Goal: Check status: Check status

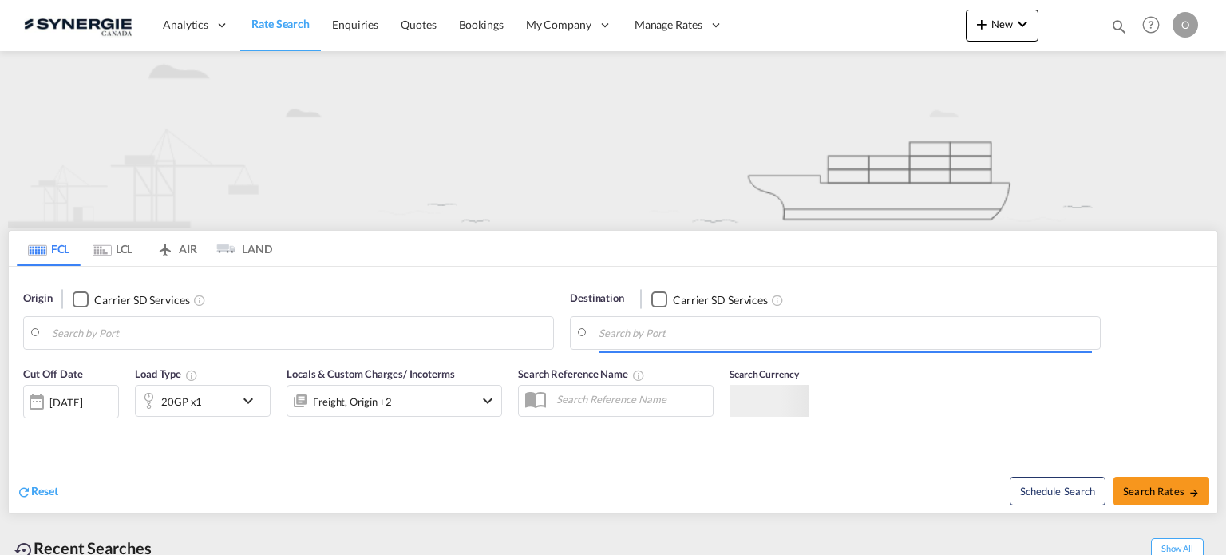
type input "Saskatoon, SK, CASAK"
type input "Navegantes, BRNVT"
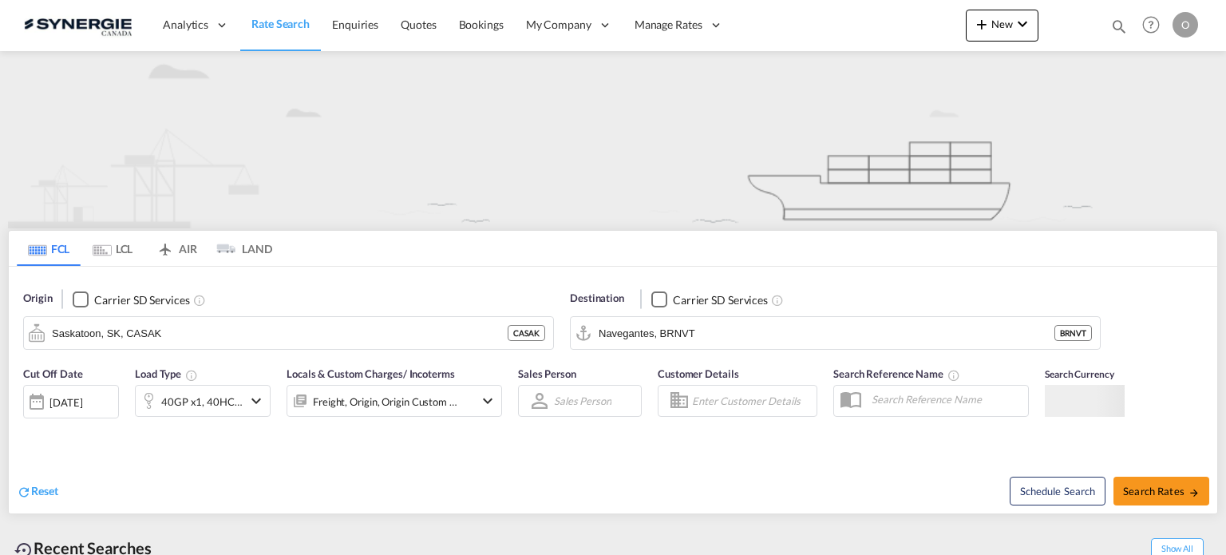
click at [1126, 27] on md-icon "icon-magnify" at bounding box center [1119, 27] width 18 height 18
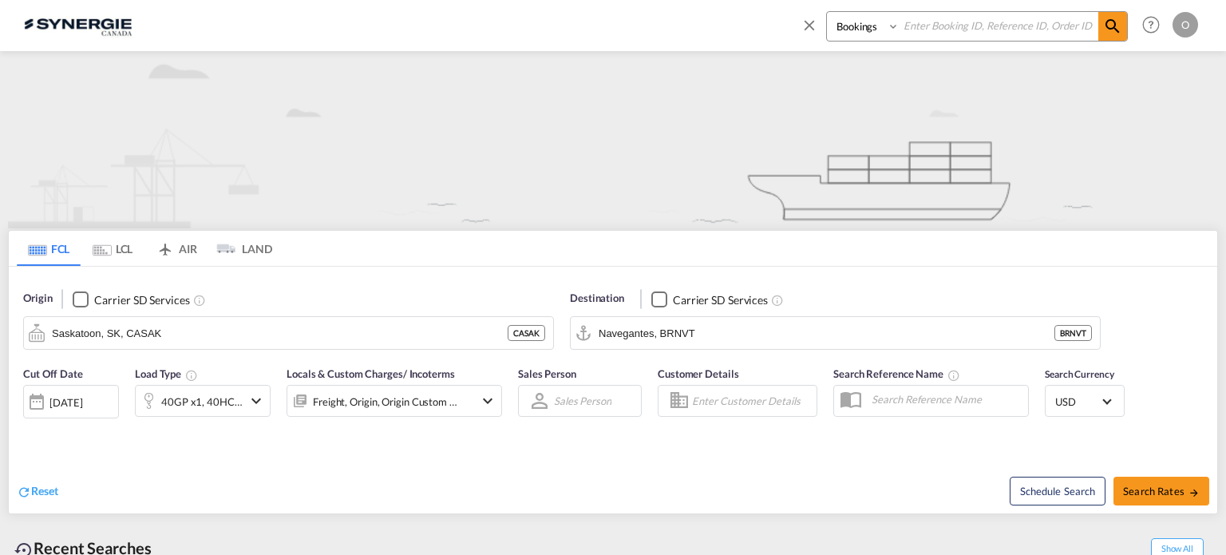
click at [859, 26] on select "Bookings Quotes Enquiries" at bounding box center [865, 26] width 76 height 29
select select "Quotes"
click at [827, 12] on select "Bookings Quotes Enquiries" at bounding box center [865, 26] width 76 height 29
paste input "SYC000013873"
type input "SYC000013873"
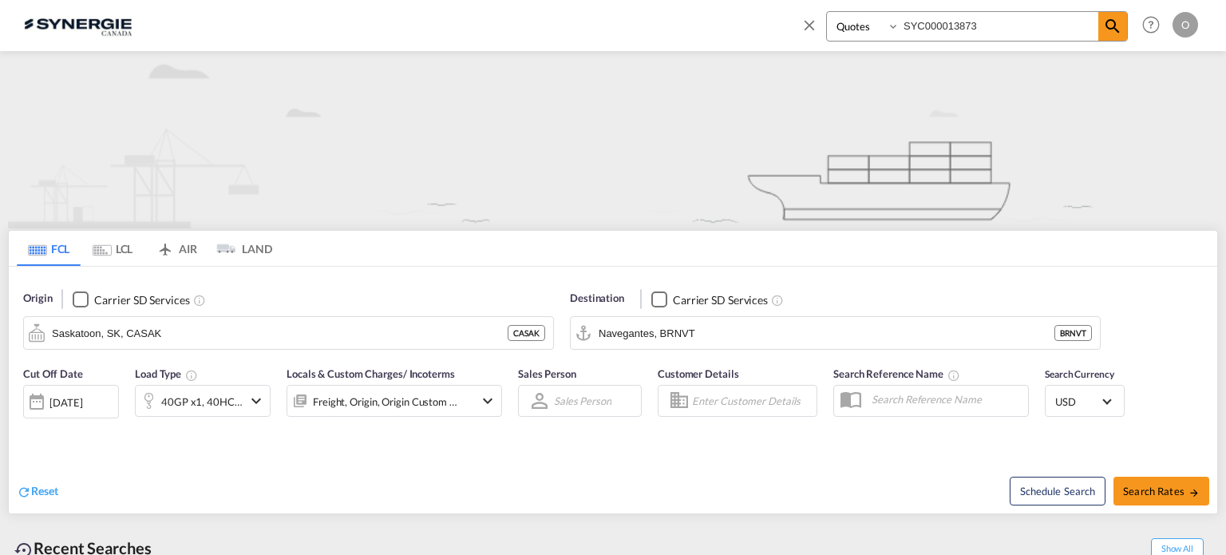
click at [1105, 27] on md-icon "icon-magnify" at bounding box center [1112, 26] width 19 height 19
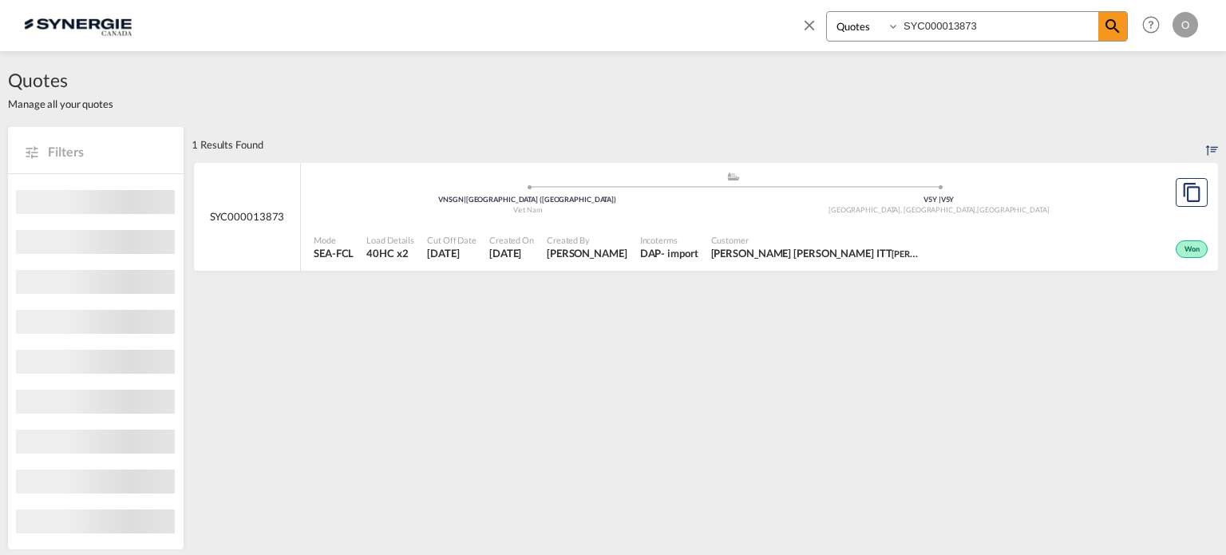
click at [1099, 241] on div "Won" at bounding box center [1068, 247] width 287 height 40
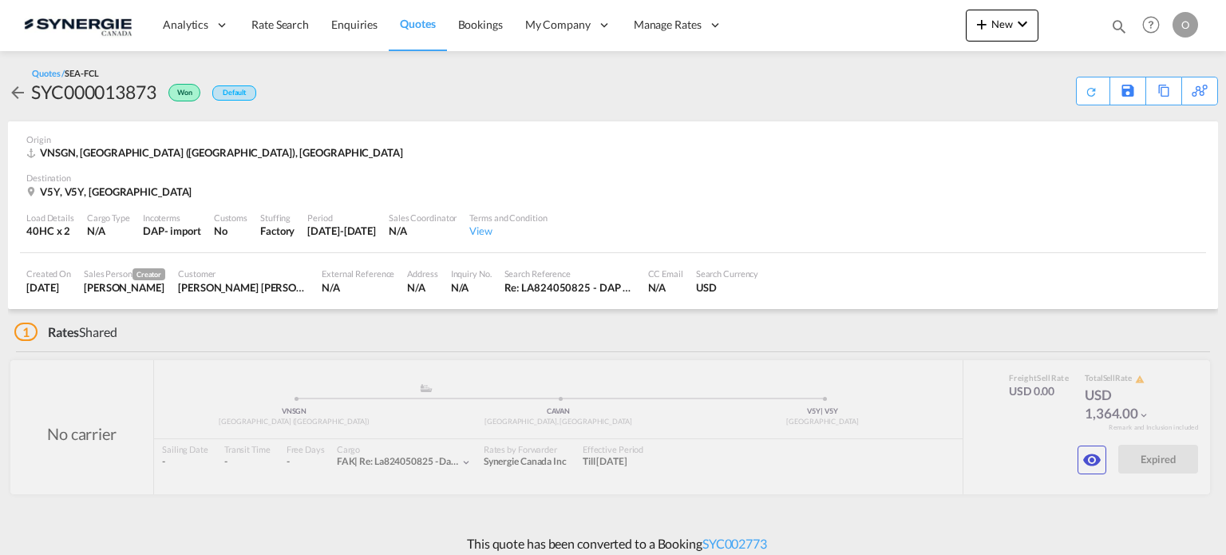
click at [1100, 462] on md-icon "icon-eye" at bounding box center [1091, 459] width 19 height 19
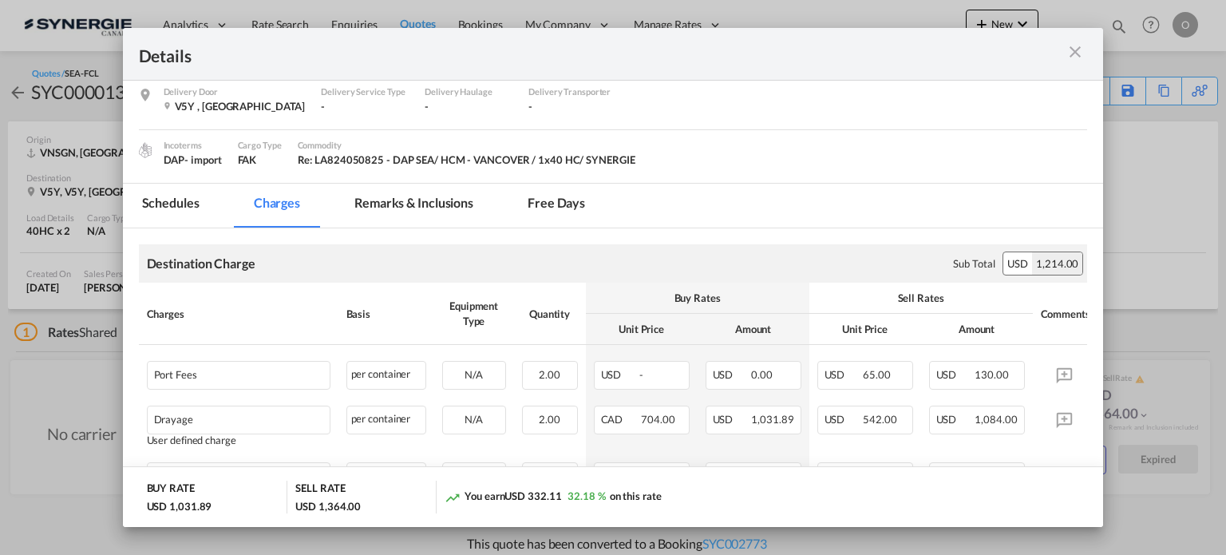
scroll to position [319, 0]
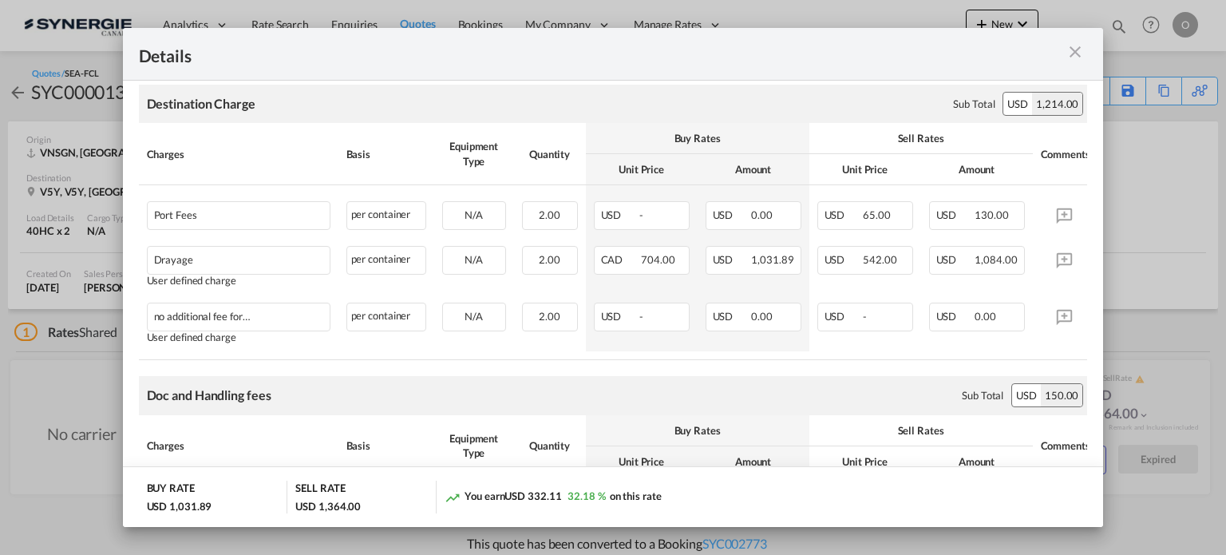
click at [1074, 52] on md-icon "icon-close m-3 fg-AAA8AD cursor" at bounding box center [1074, 51] width 19 height 19
